Goal: Task Accomplishment & Management: Manage account settings

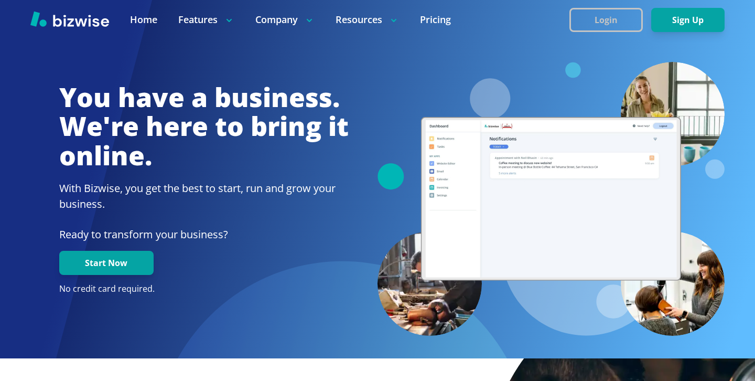
click at [616, 29] on button "Login" at bounding box center [606, 20] width 73 height 24
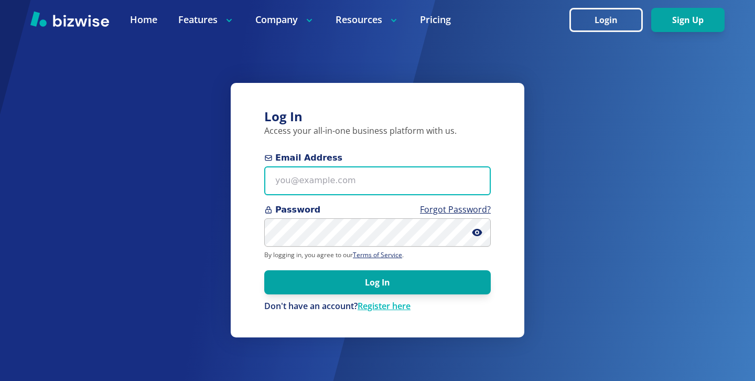
click at [372, 183] on input "Email Address" at bounding box center [377, 180] width 227 height 29
paste input "[EMAIL_ADDRESS][DOMAIN_NAME]"
type input "[EMAIL_ADDRESS][DOMAIN_NAME]"
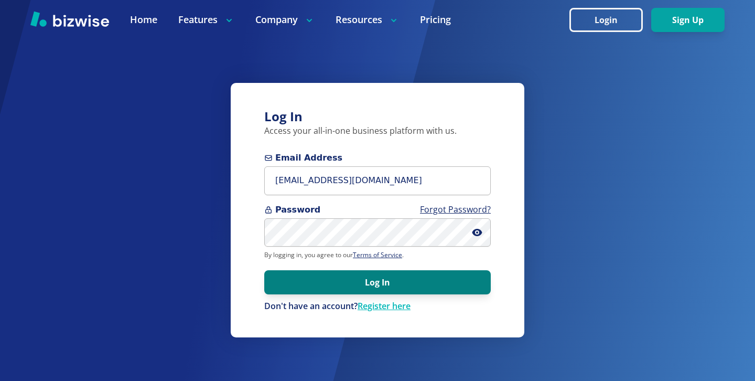
click at [455, 280] on button "Log In" at bounding box center [377, 282] width 227 height 24
